Goal: Find contact information: Find contact information

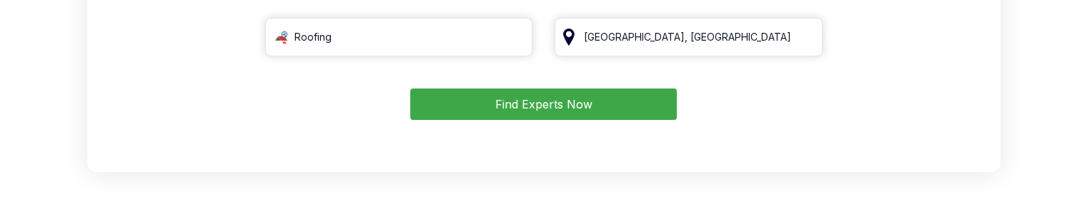
scroll to position [143, 0]
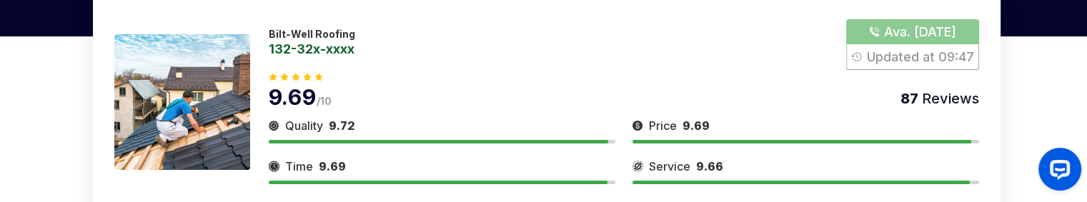
click at [911, 34] on button "Show Number" at bounding box center [912, 44] width 132 height 51
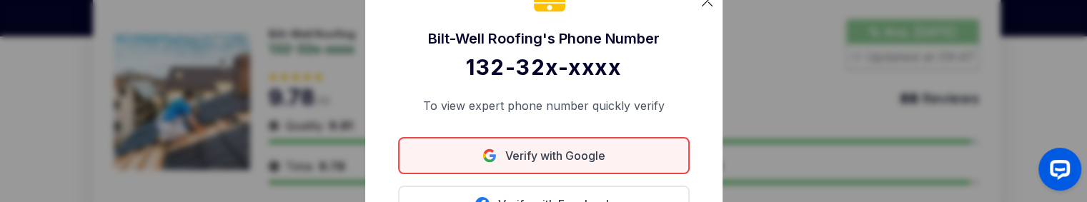
click at [595, 157] on link "Verify with Google" at bounding box center [544, 155] width 292 height 37
